Goal: Find specific page/section: Find specific page/section

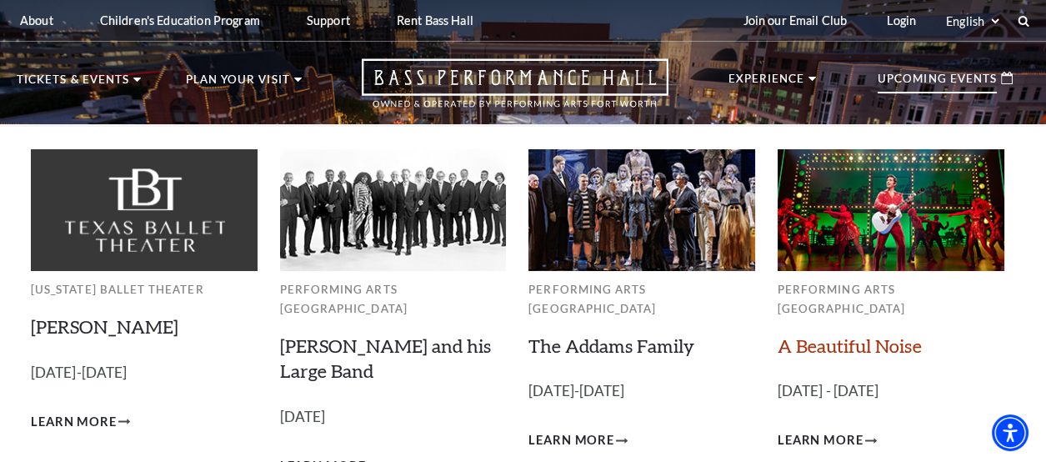
click at [863, 334] on link "A Beautiful Noise" at bounding box center [849, 345] width 144 height 22
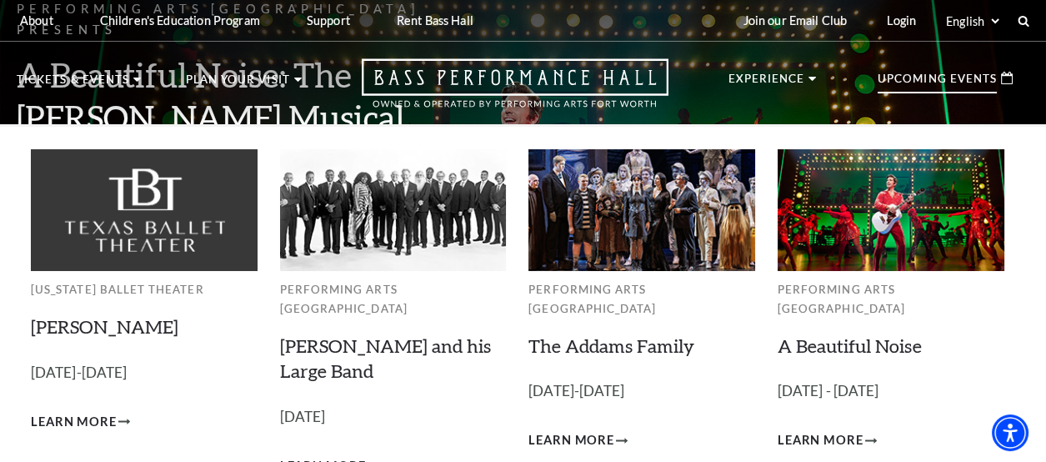
click at [954, 86] on p "Upcoming Events" at bounding box center [936, 83] width 119 height 20
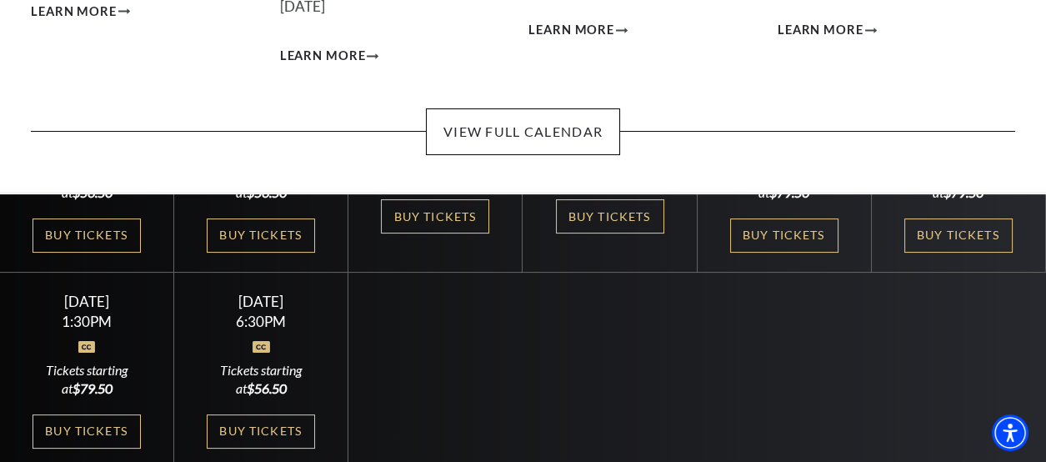
scroll to position [416, 0]
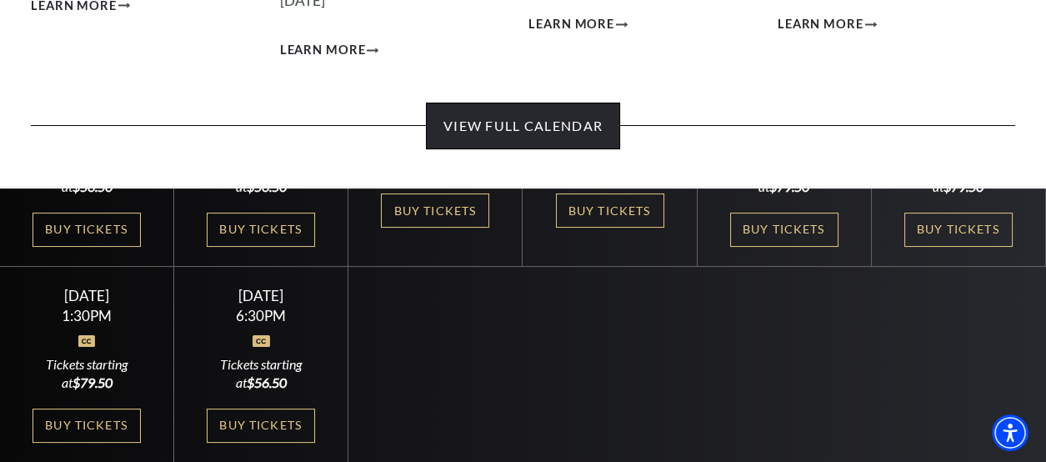
click at [522, 106] on link "View Full Calendar" at bounding box center [523, 125] width 194 height 47
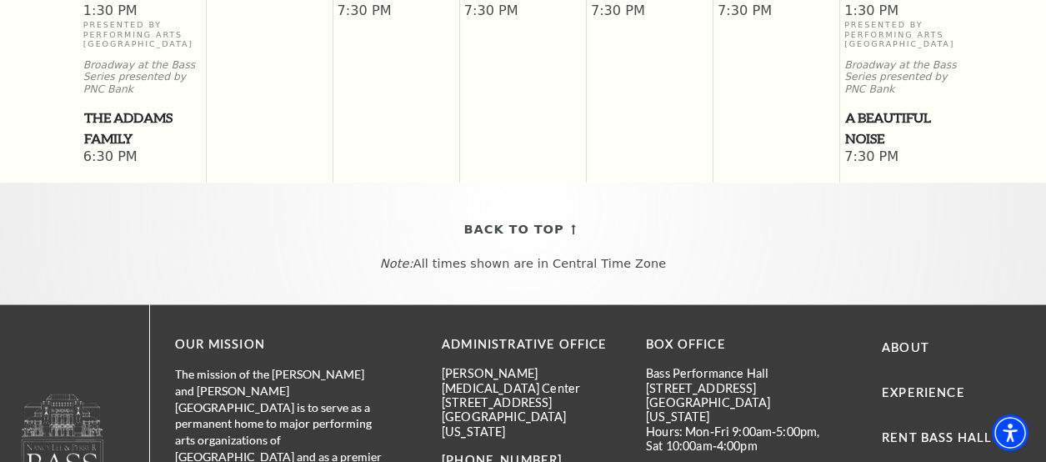
scroll to position [1640, 0]
